Goal: Information Seeking & Learning: Learn about a topic

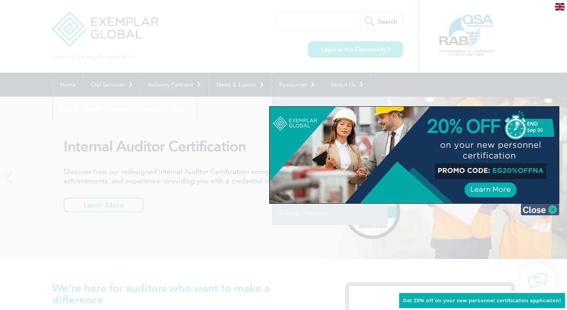
click at [535, 210] on img at bounding box center [540, 209] width 39 height 12
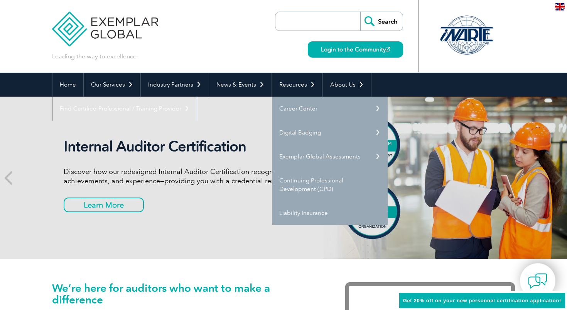
click at [379, 134] on link "Digital Badging" at bounding box center [330, 132] width 116 height 24
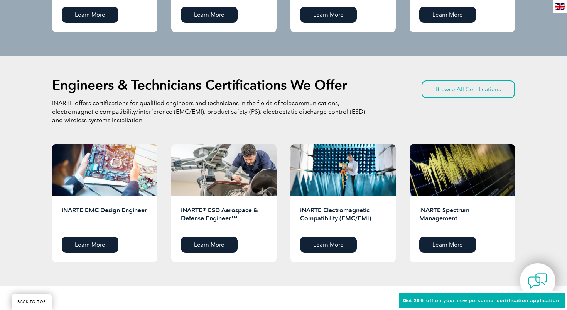
scroll to position [920, 0]
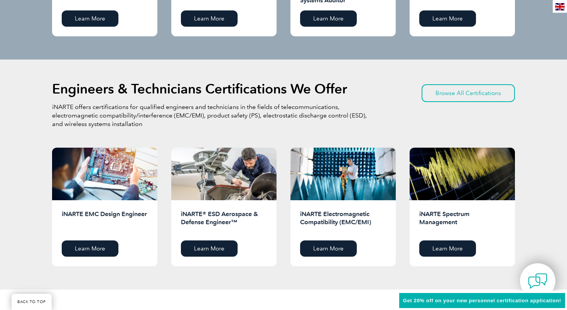
click at [454, 114] on div "Engineers & Technicians Certifications We Offer iNARTE offers certifications fo…" at bounding box center [283, 115] width 463 height 65
click at [459, 98] on link "Browse All Certifications" at bounding box center [468, 93] width 93 height 18
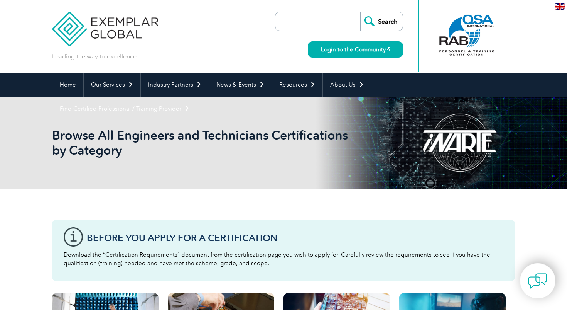
click at [312, 24] on input "search" at bounding box center [319, 21] width 81 height 19
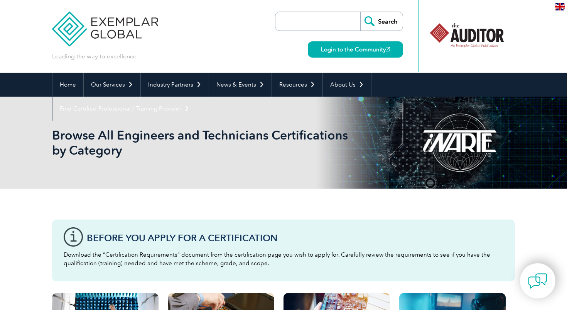
paste input "SO 27001 Lead Auditor - Information Security Certification"
type input "SO 27001 Lead Auditor - Information Security Certification"
click at [376, 17] on input "Search" at bounding box center [382, 21] width 42 height 19
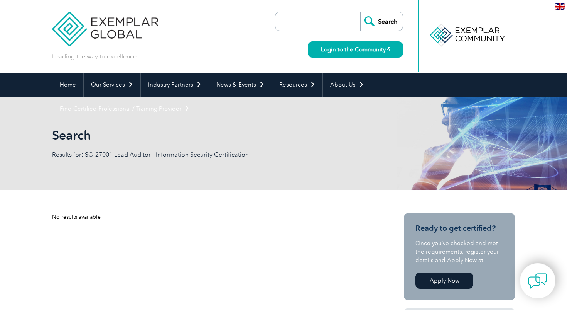
click at [288, 17] on input "search" at bounding box center [319, 21] width 81 height 19
paste input "SO 27001 Lead Auditor - Information Security Certification"
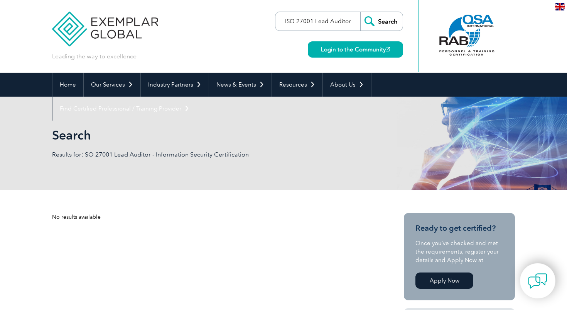
type input "ISO 27001 Lead Auditor"
click at [382, 21] on input "Search" at bounding box center [382, 21] width 42 height 19
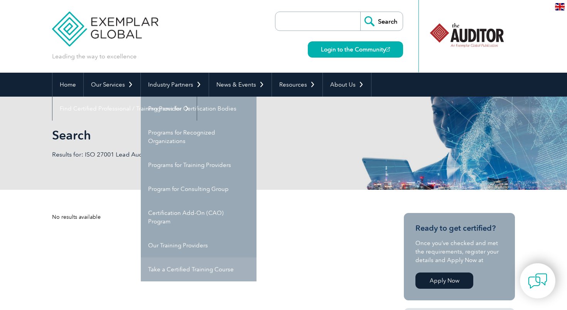
click at [196, 266] on link "Take a Certified Training Course" at bounding box center [199, 269] width 116 height 24
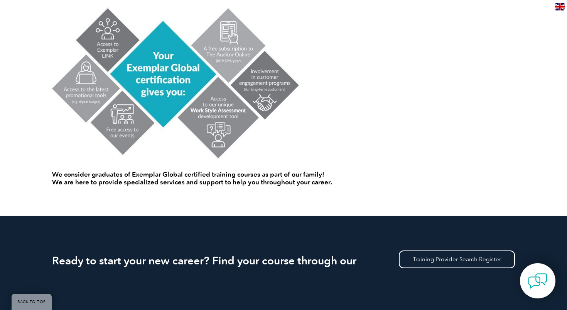
scroll to position [518, 0]
